Goal: Task Accomplishment & Management: Use online tool/utility

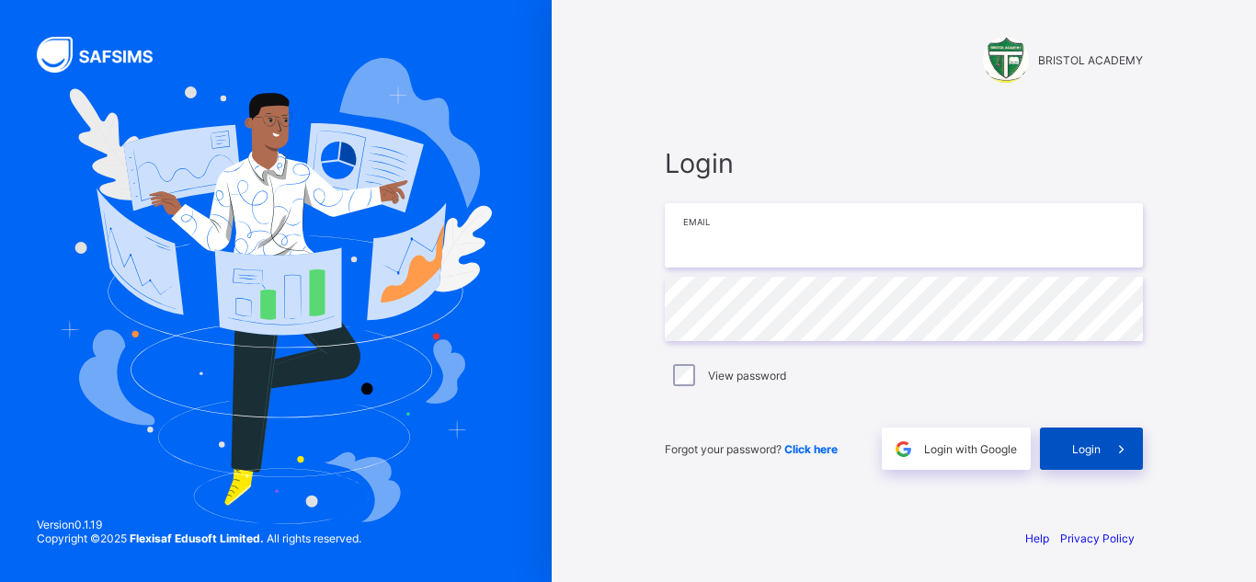
type input "**********"
click at [1086, 453] on span "Login" at bounding box center [1086, 449] width 28 height 14
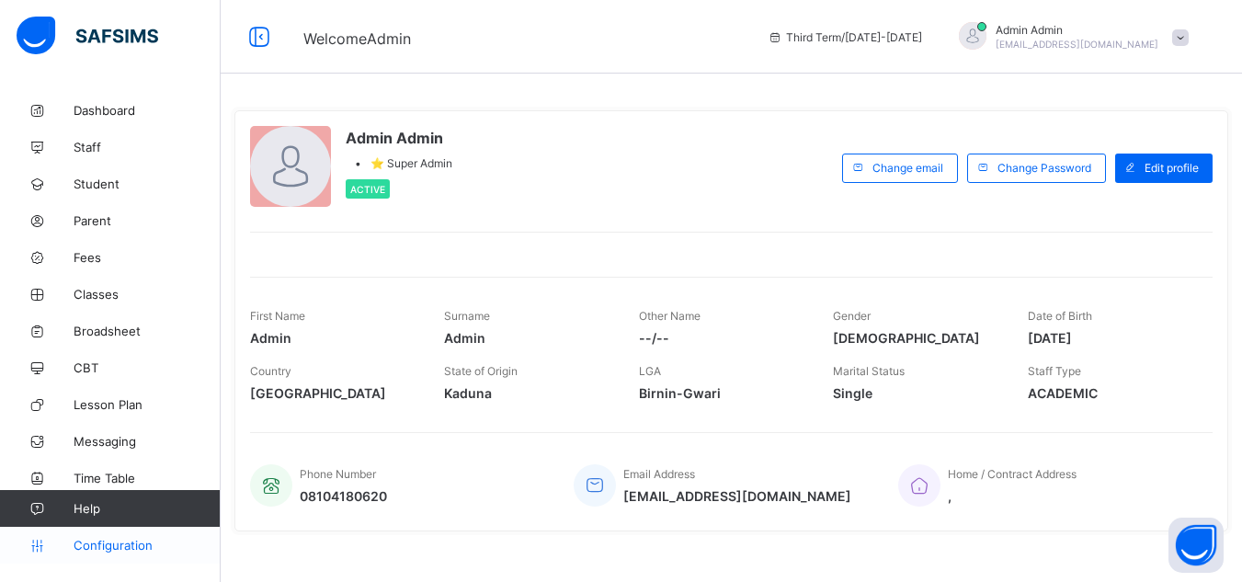
click at [119, 546] on span "Configuration" at bounding box center [147, 545] width 146 height 15
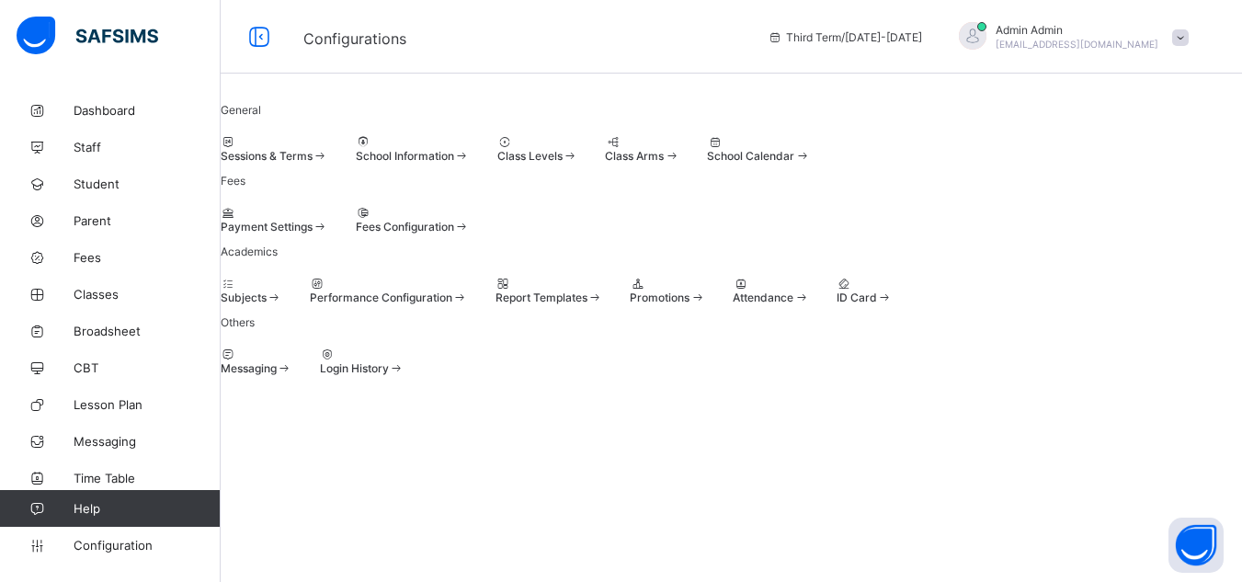
click at [313, 163] on span "Sessions & Terms" at bounding box center [267, 156] width 92 height 14
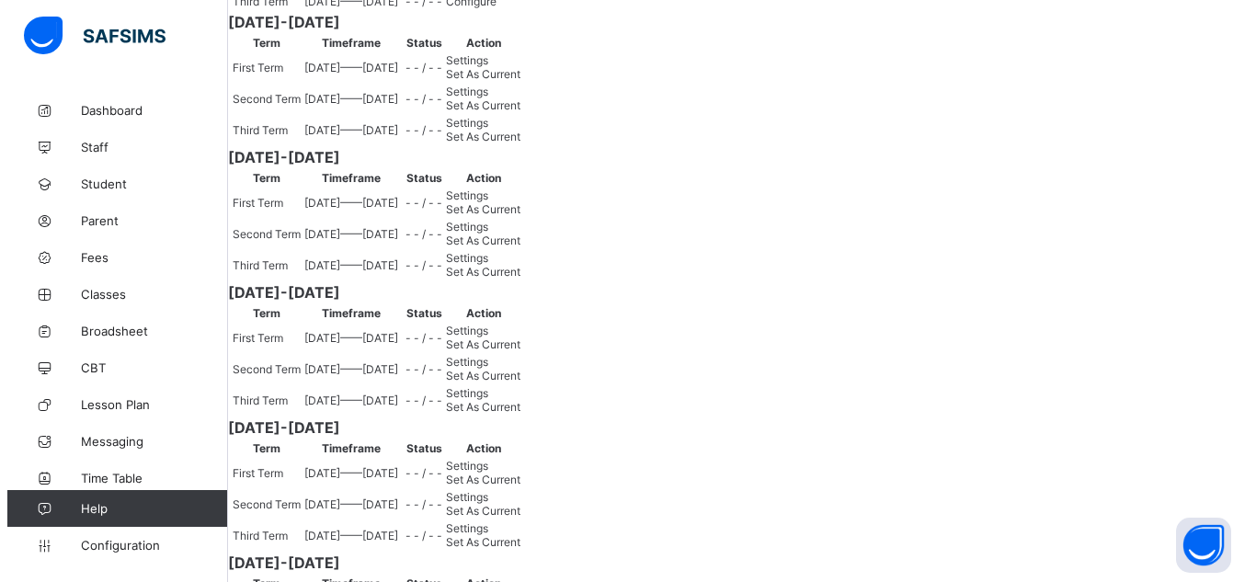
scroll to position [419, 0]
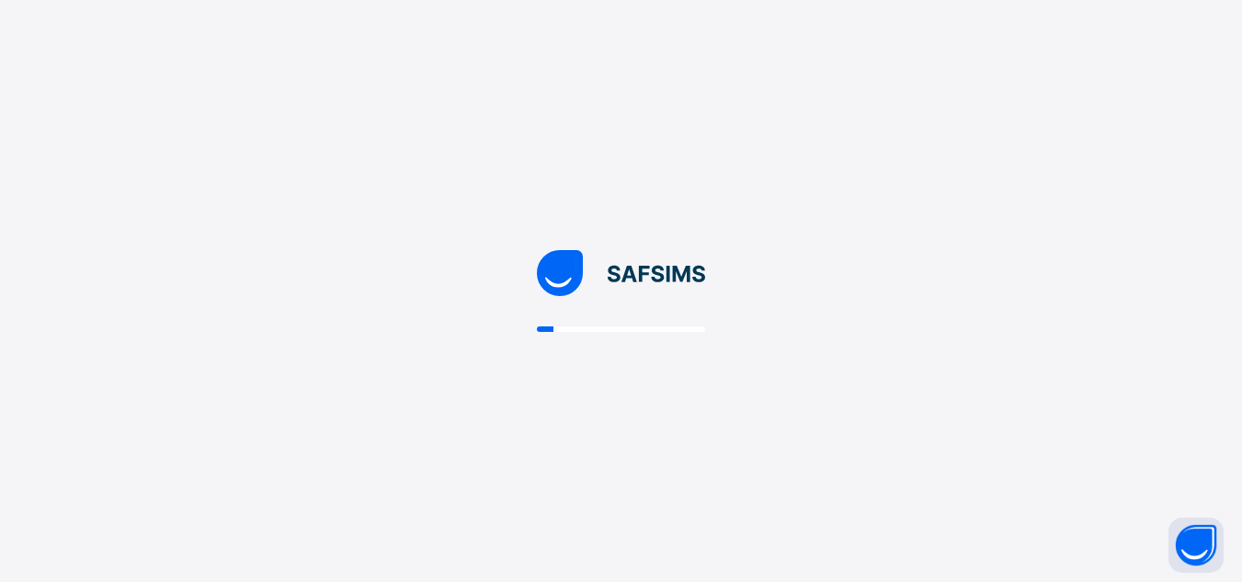
scroll to position [0, 0]
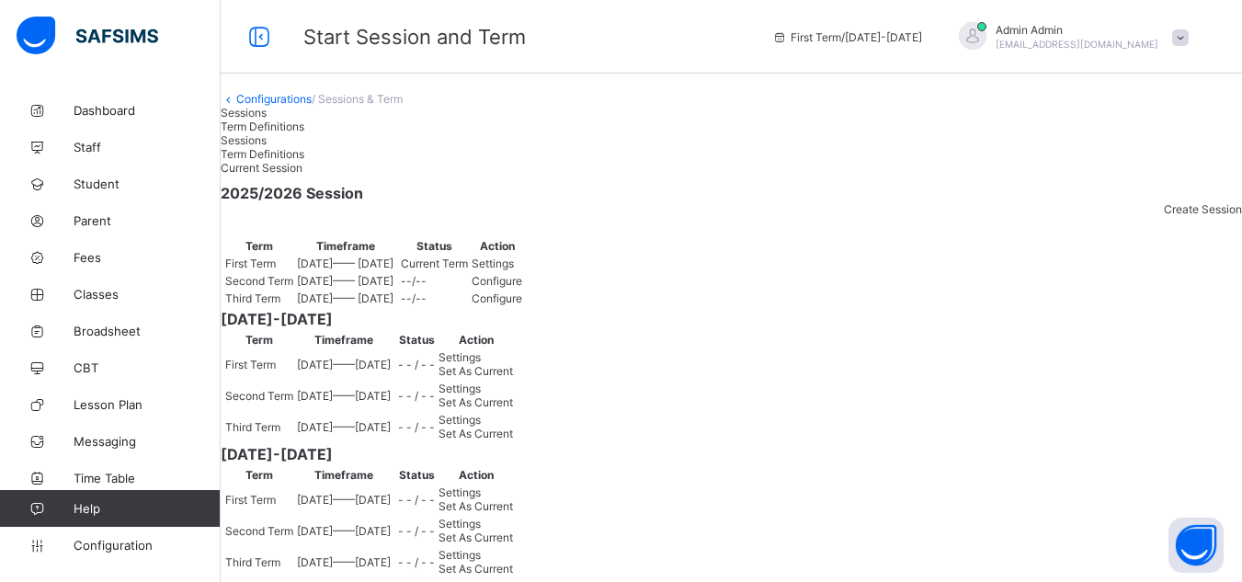
click at [514, 270] on span "Settings" at bounding box center [493, 263] width 42 height 14
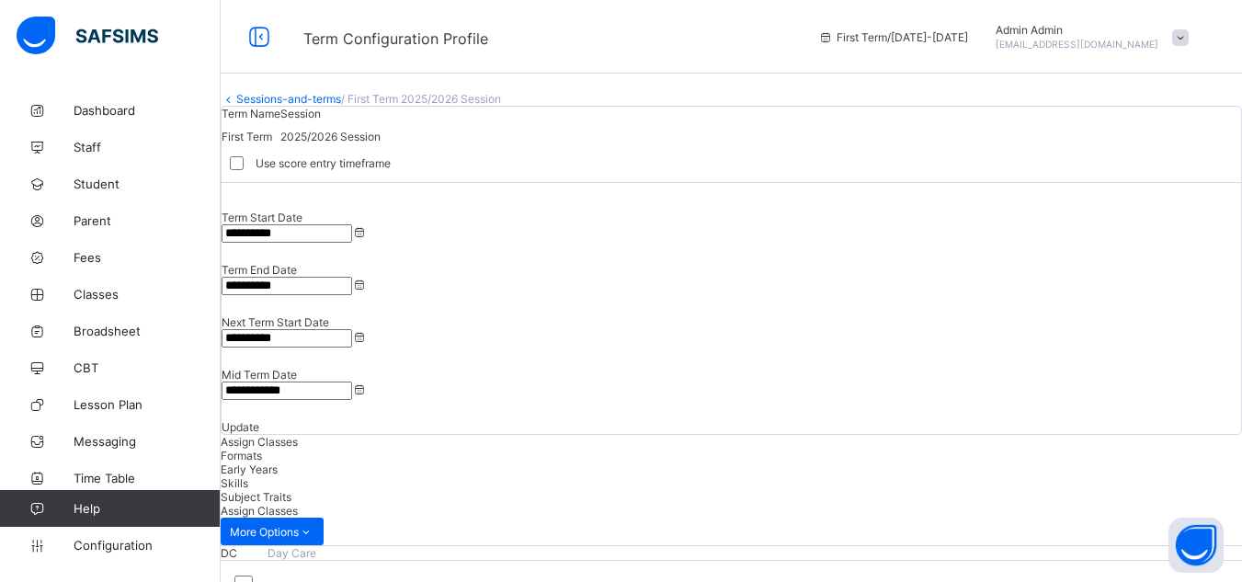
click at [352, 243] on input "**********" at bounding box center [287, 233] width 131 height 18
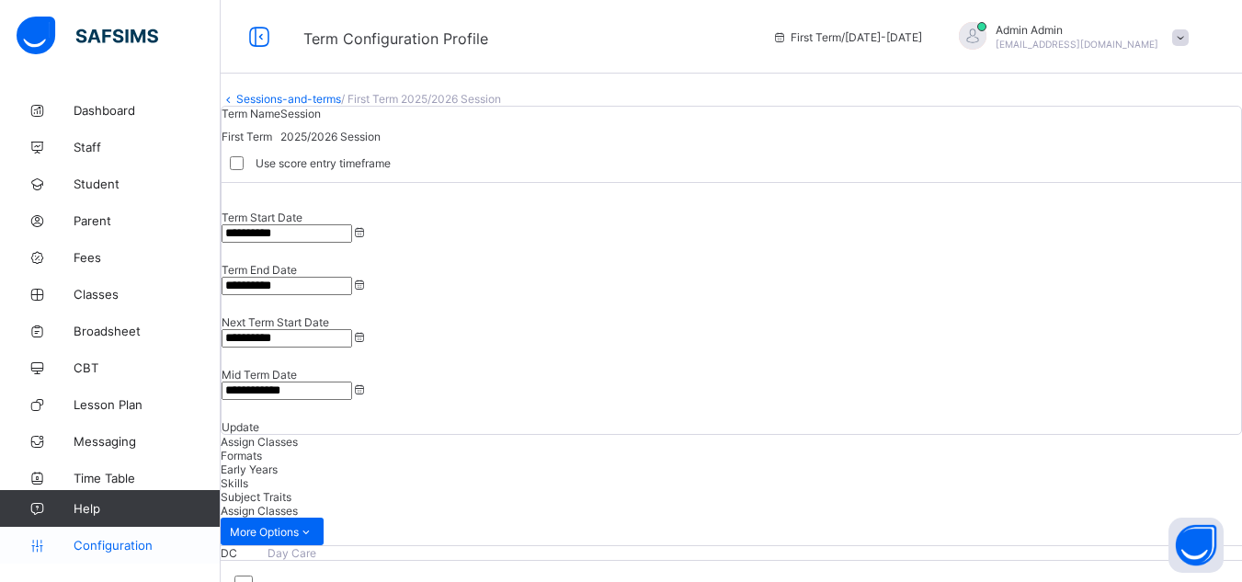
click at [111, 543] on span "Configuration" at bounding box center [147, 545] width 146 height 15
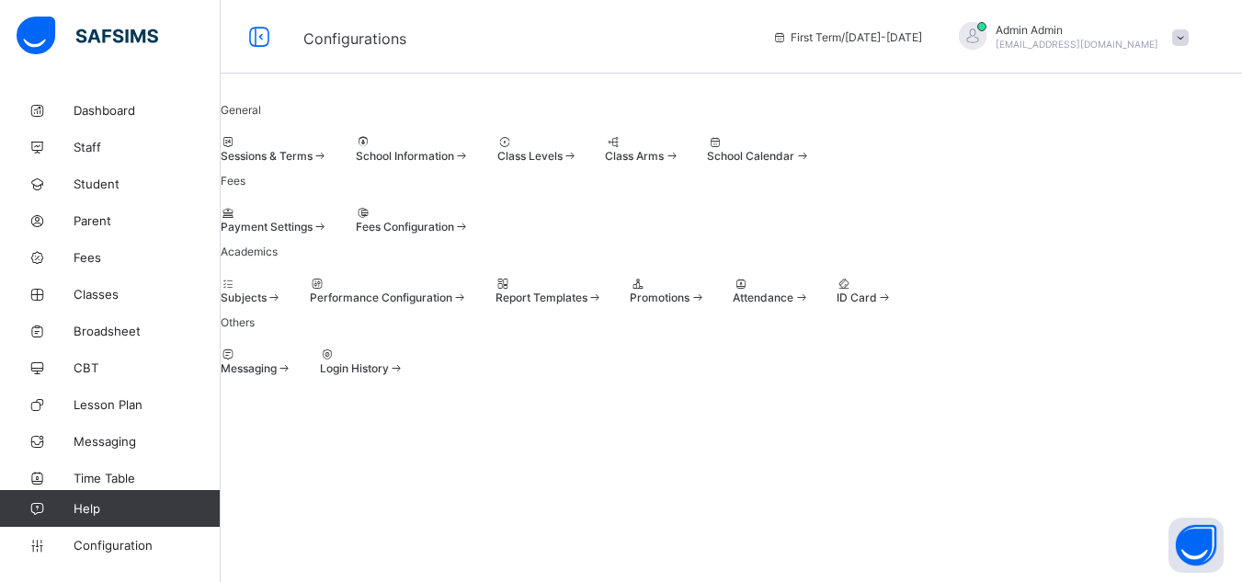
click at [705, 304] on div "Promotions" at bounding box center [667, 297] width 75 height 14
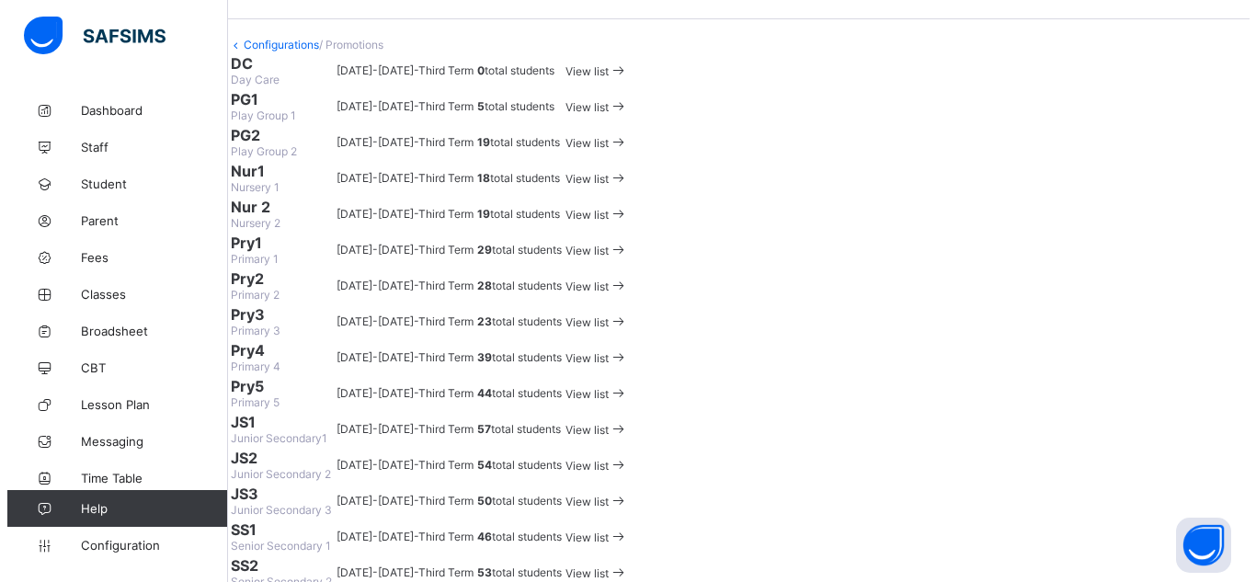
scroll to position [53, 0]
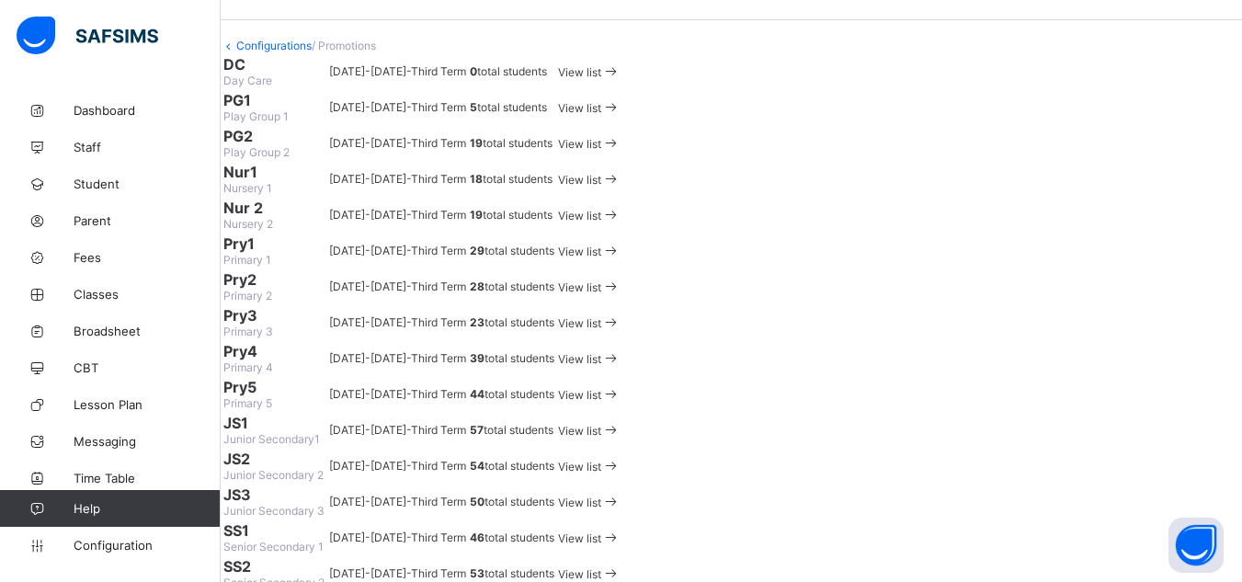
click at [601, 115] on span "View list" at bounding box center [579, 108] width 43 height 14
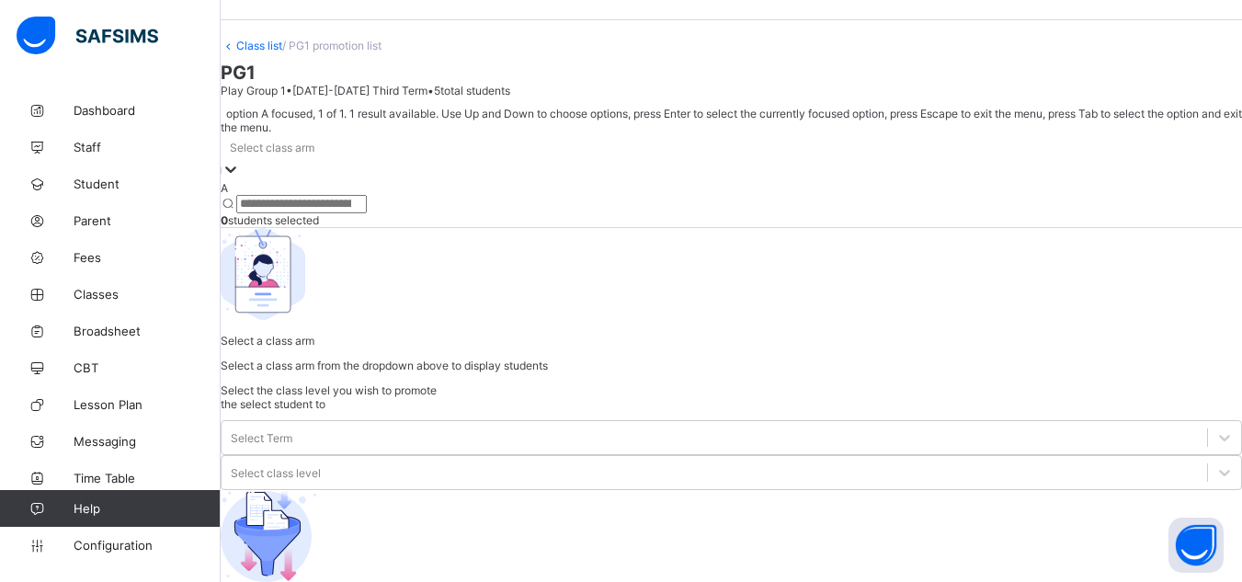
click at [354, 181] on div "Select class arm" at bounding box center [731, 157] width 1021 height 47
click at [335, 195] on div "A" at bounding box center [731, 188] width 1021 height 14
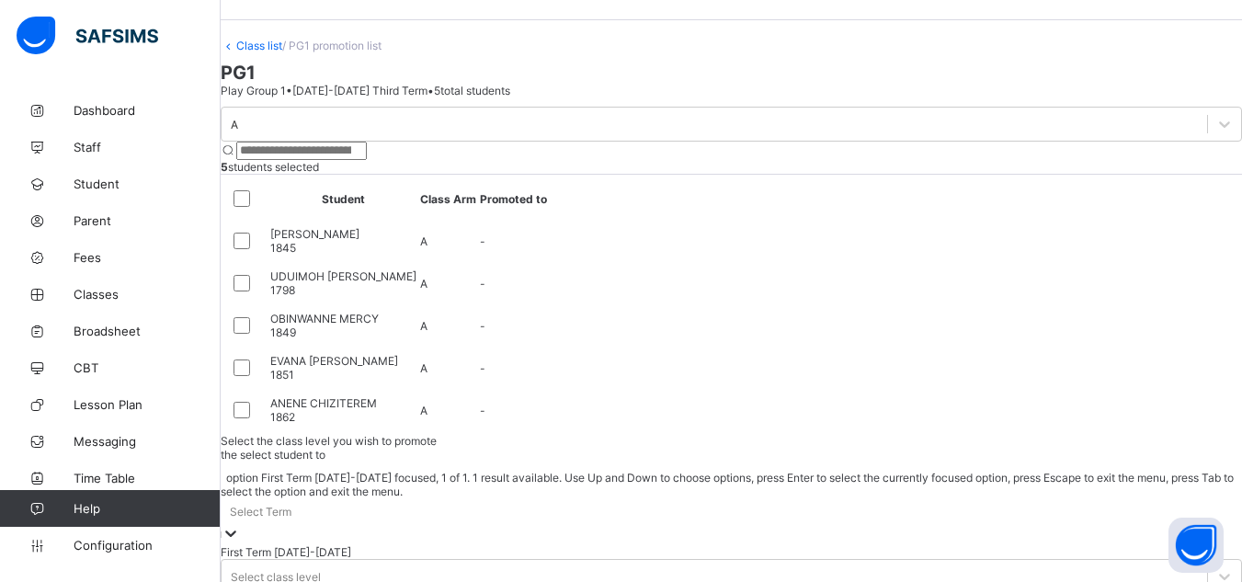
click at [954, 498] on div "Select Term" at bounding box center [731, 511] width 1021 height 26
click at [953, 545] on div "First Term [DATE]-[DATE]" at bounding box center [731, 552] width 1021 height 14
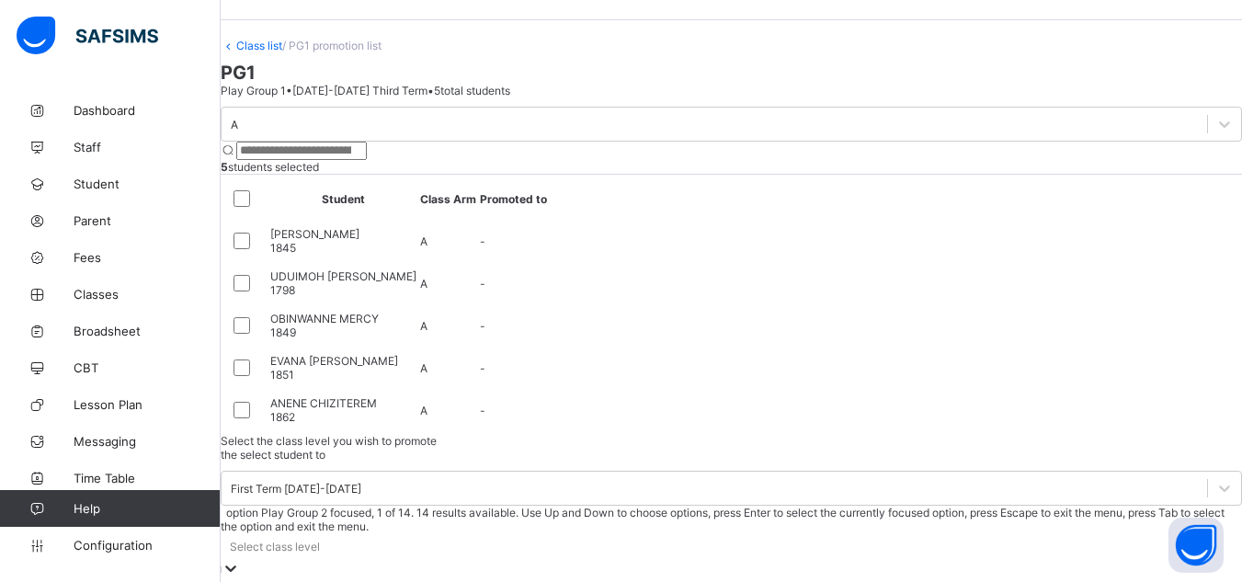
click at [320, 540] on div "Select class level" at bounding box center [275, 547] width 90 height 14
click at [1113, 580] on div "Play Group 2" at bounding box center [731, 587] width 1021 height 14
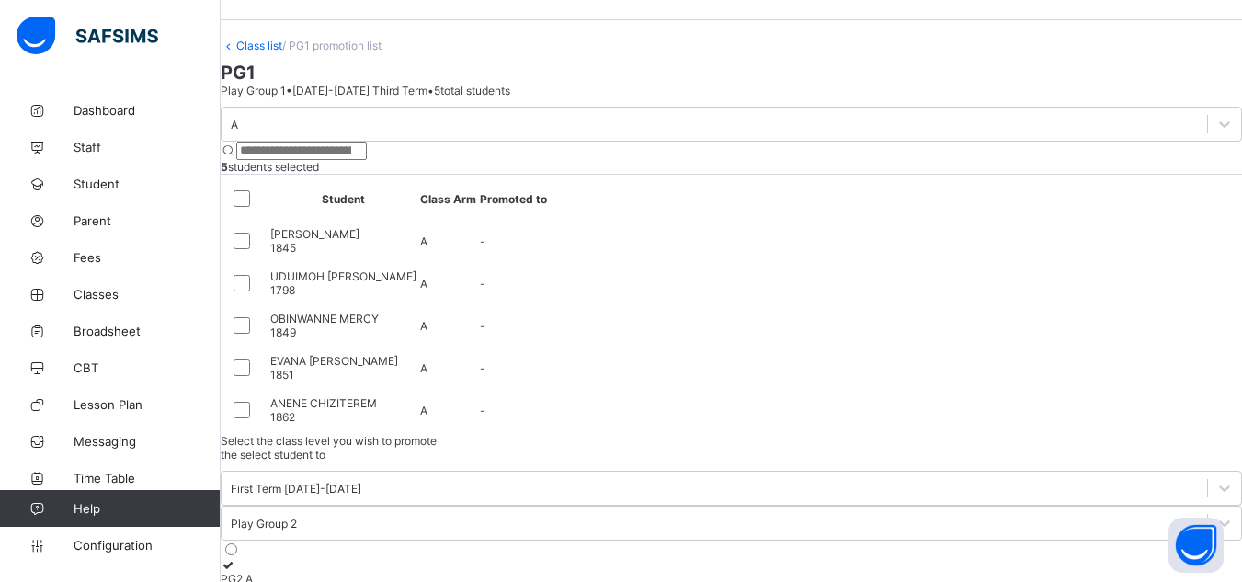
click at [236, 558] on icon at bounding box center [229, 565] width 16 height 14
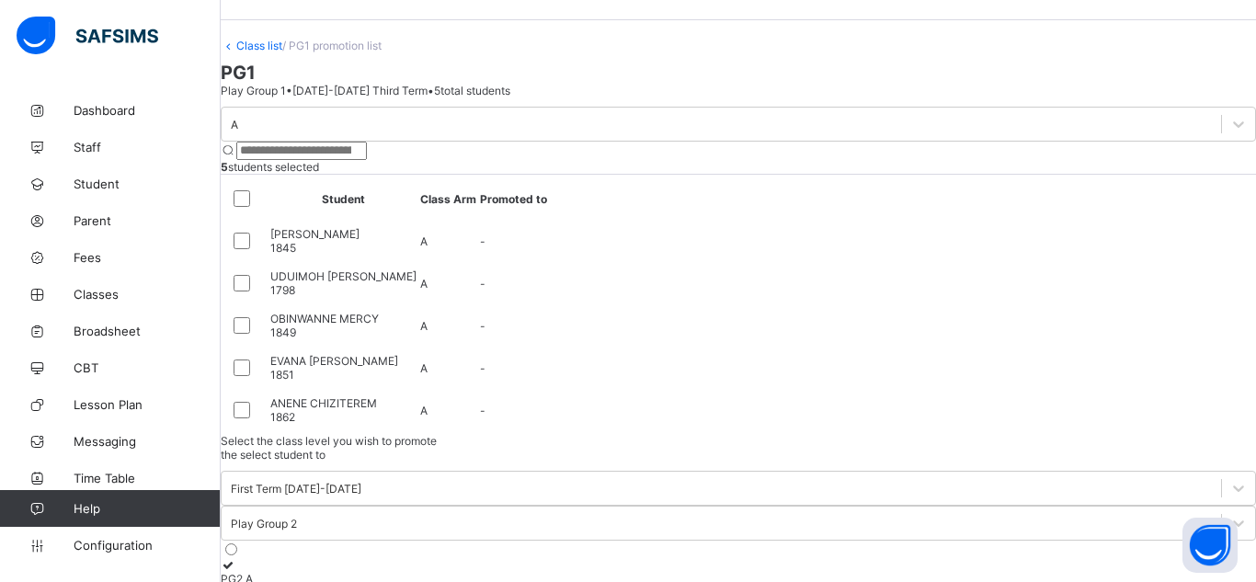
scroll to position [108, 0]
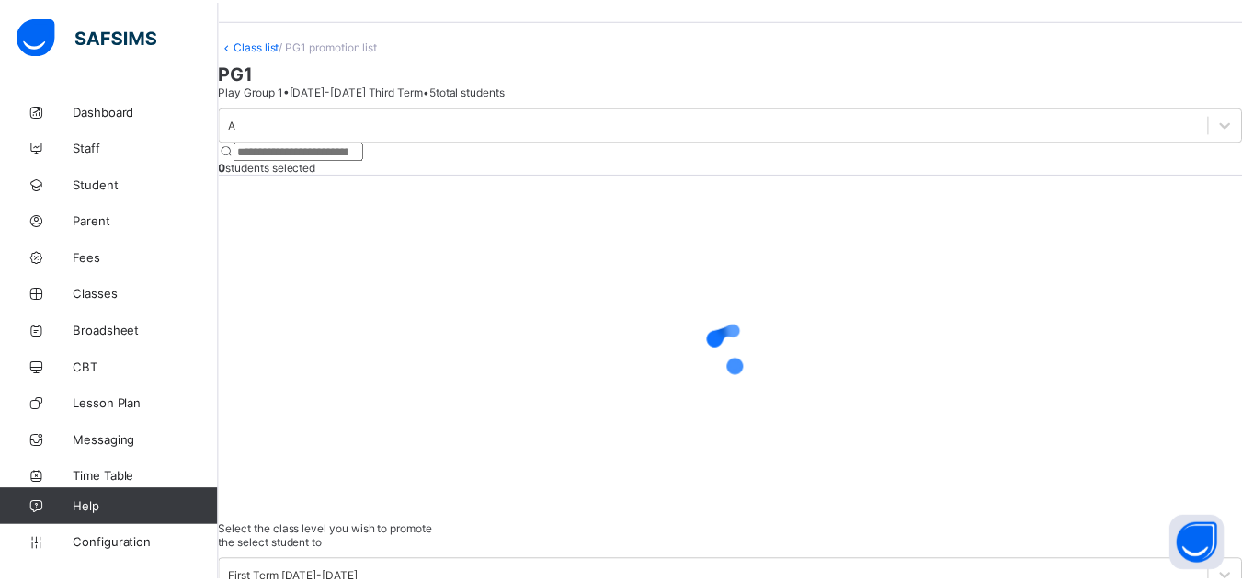
scroll to position [44, 0]
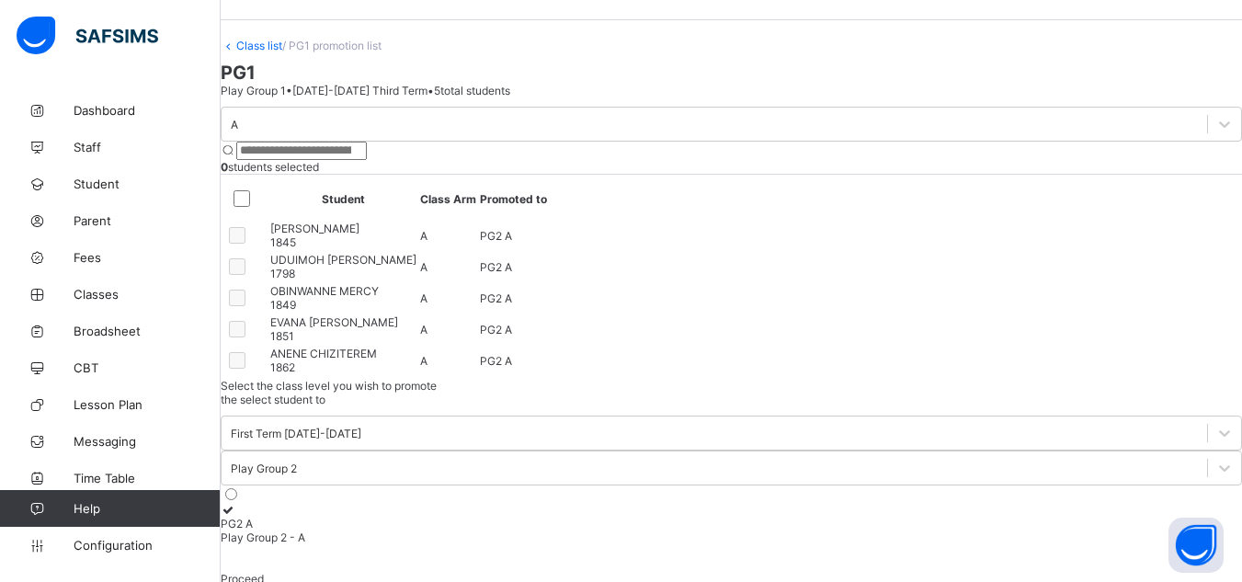
click at [282, 52] on link "Class list" at bounding box center [259, 46] width 46 height 14
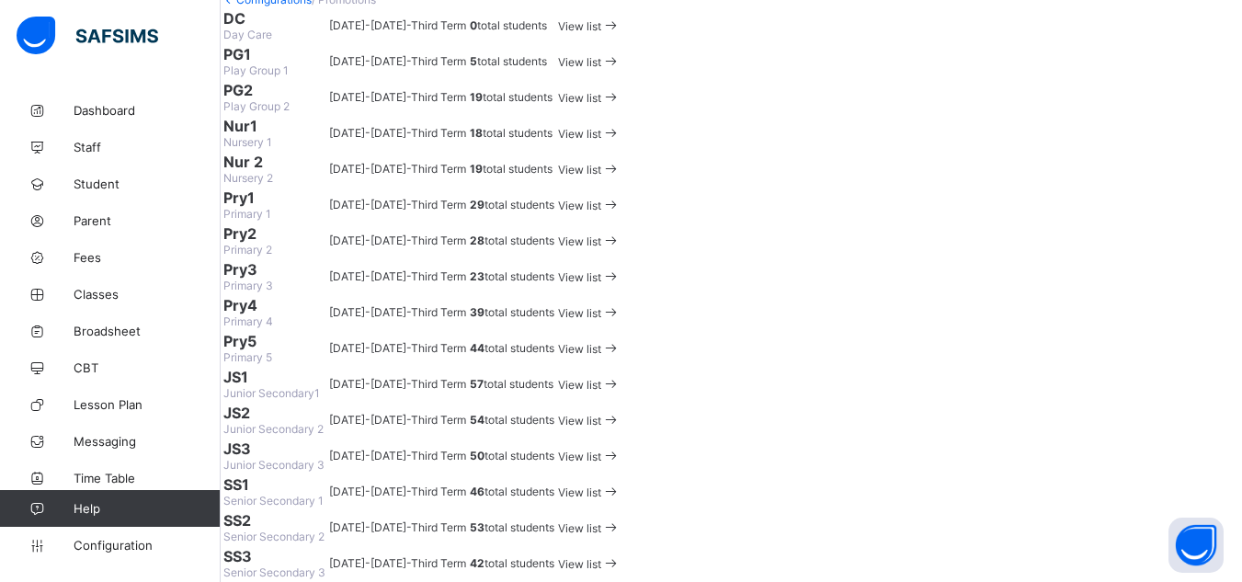
scroll to position [143, 0]
click at [601, 105] on span "View list" at bounding box center [579, 98] width 43 height 14
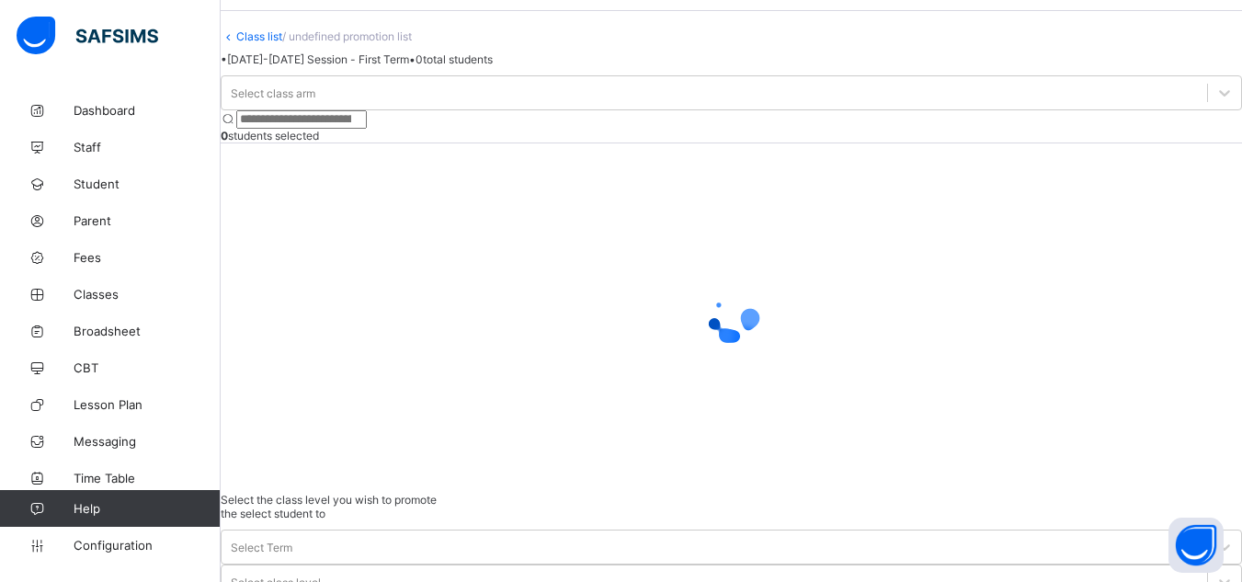
scroll to position [86, 0]
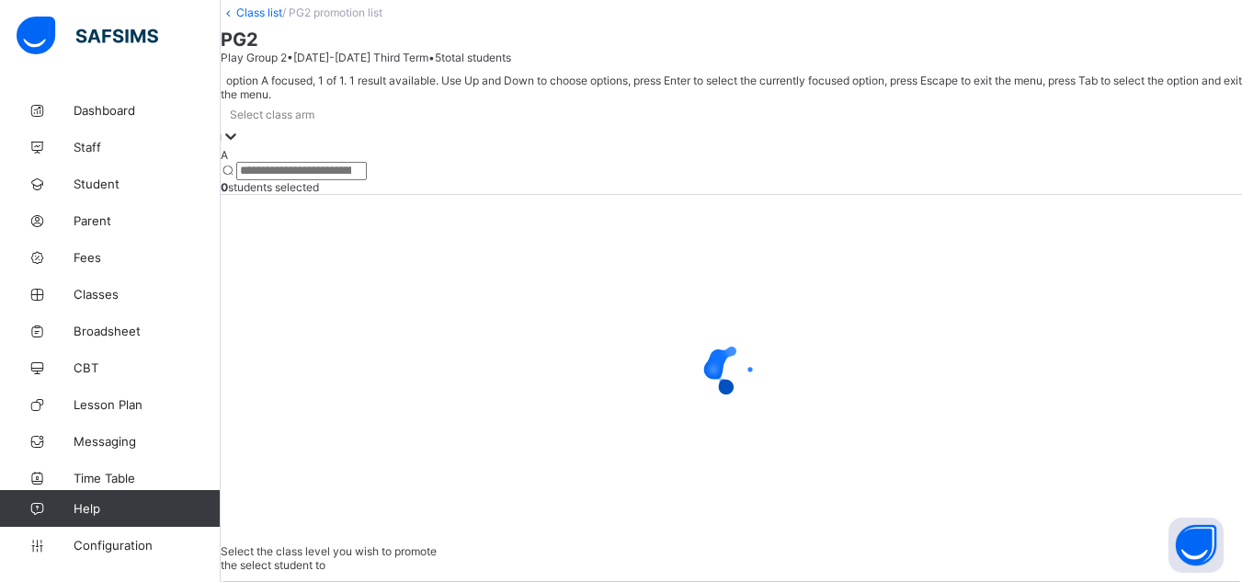
click at [381, 127] on div "Select class arm" at bounding box center [731, 114] width 1021 height 26
click at [316, 162] on div "A" at bounding box center [731, 155] width 1021 height 14
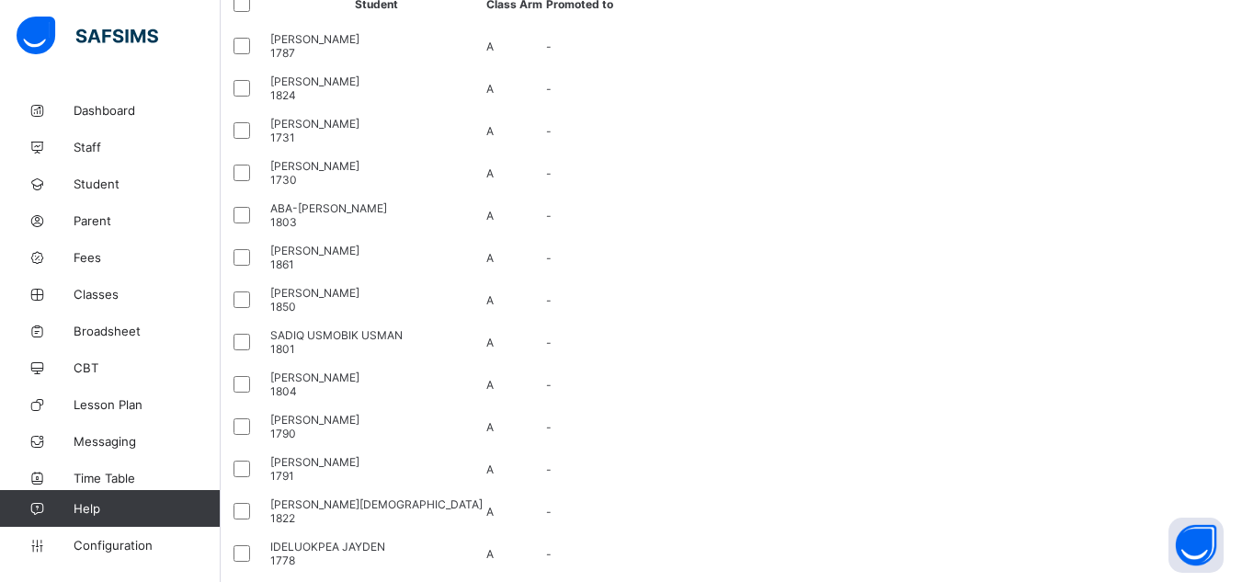
scroll to position [0, 0]
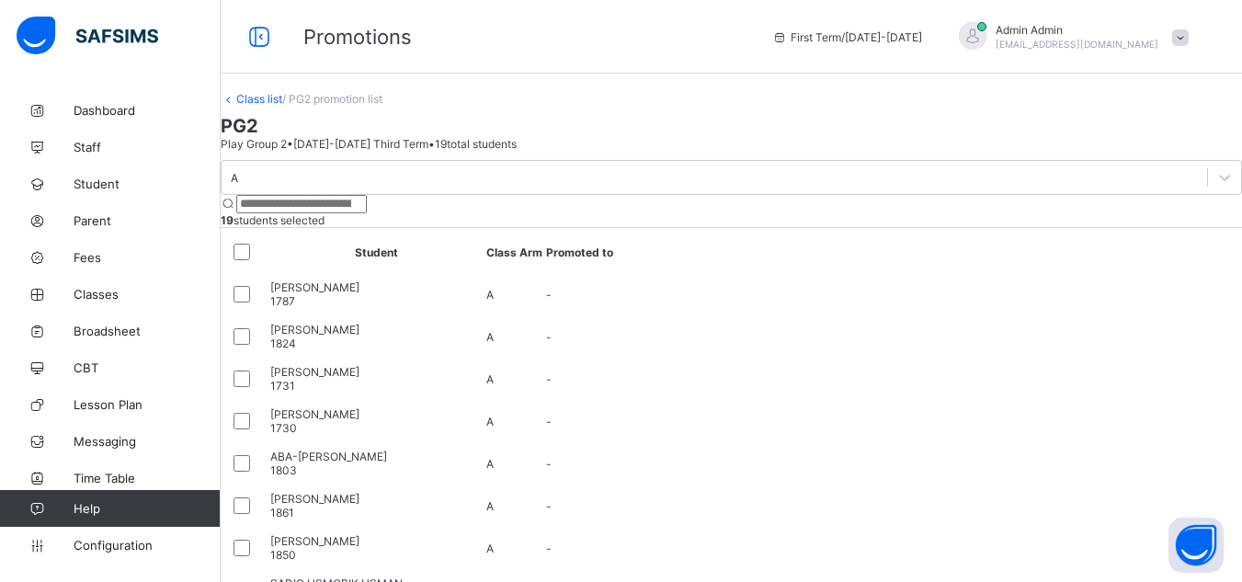
click at [282, 106] on link "Class list" at bounding box center [259, 99] width 46 height 14
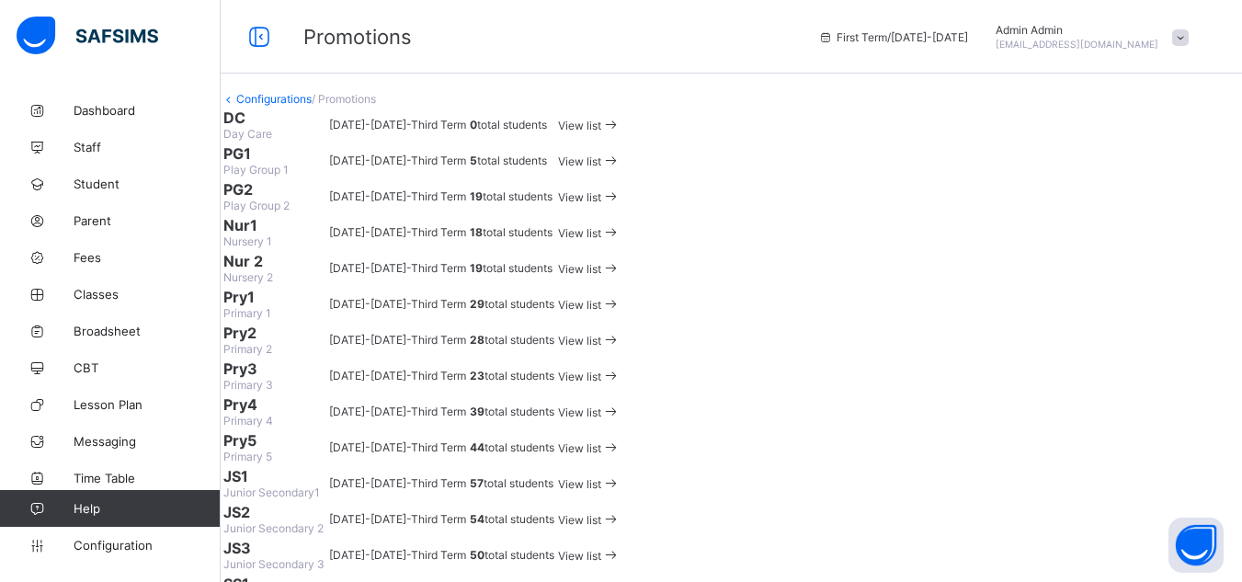
scroll to position [145, 0]
